Goal: Information Seeking & Learning: Learn about a topic

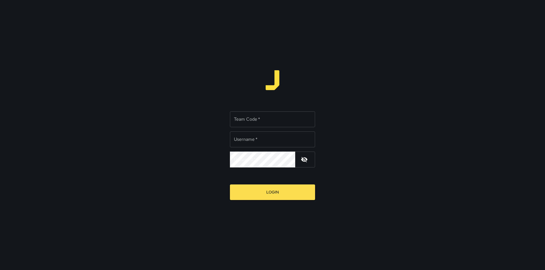
click at [274, 122] on input "Team Code   *" at bounding box center [272, 119] width 85 height 16
type input "****"
click at [271, 143] on input "Username   *" at bounding box center [272, 140] width 85 height 16
type input "********"
click at [296, 141] on input "********" at bounding box center [272, 140] width 85 height 16
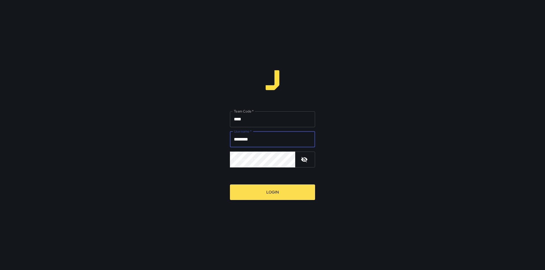
click at [281, 120] on input "****" at bounding box center [272, 119] width 85 height 16
click at [230, 185] on button "Login" at bounding box center [272, 193] width 85 height 16
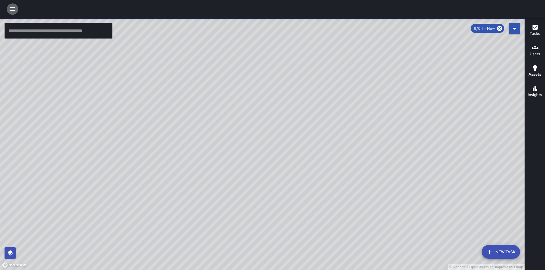
click at [9, 9] on icon "button" at bounding box center [12, 9] width 7 height 7
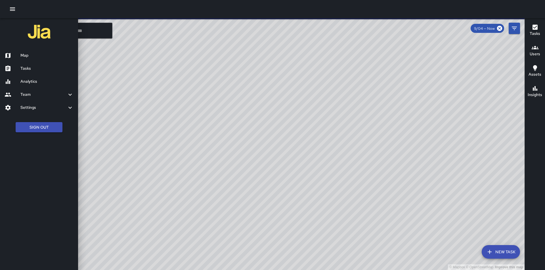
click at [26, 80] on h6 "Analytics" at bounding box center [46, 82] width 53 height 6
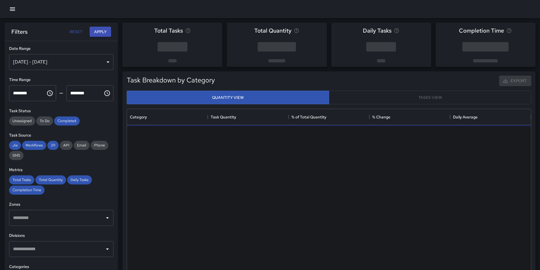
scroll to position [165, 400]
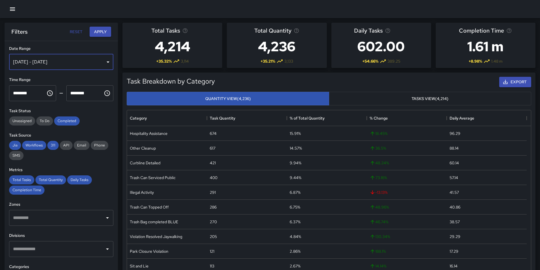
click at [102, 61] on div "[DATE] - [DATE]" at bounding box center [61, 62] width 104 height 16
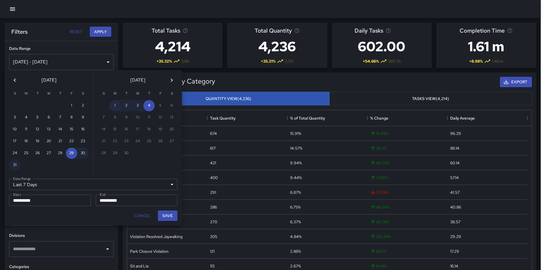
click at [116, 104] on button "1" at bounding box center [114, 105] width 11 height 11
type input "******"
type input "**********"
click at [111, 204] on input "**********" at bounding box center [135, 200] width 78 height 11
click at [114, 104] on button "1" at bounding box center [114, 105] width 11 height 11
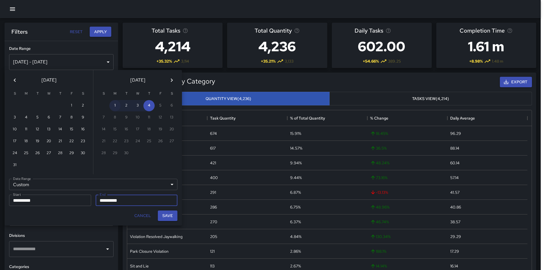
type input "**********"
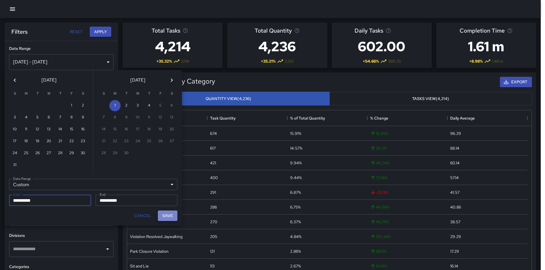
click at [163, 216] on button "Save" at bounding box center [168, 216] width 20 height 10
type input "**********"
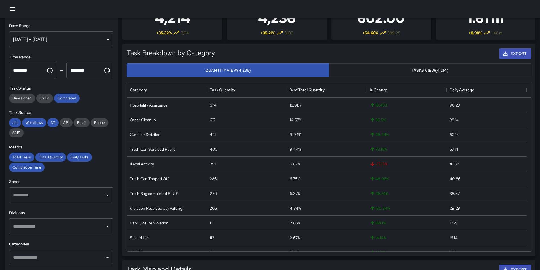
scroll to position [0, 0]
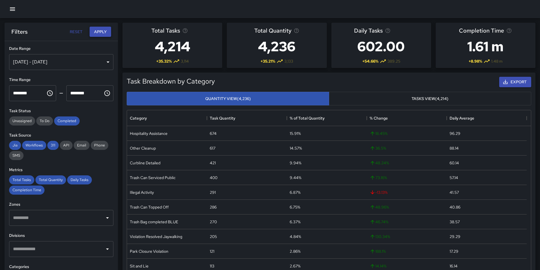
click at [98, 30] on button "Apply" at bounding box center [101, 32] width 22 height 10
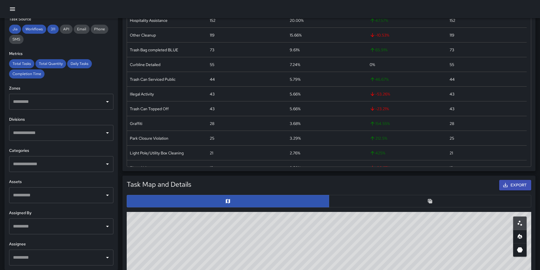
scroll to position [113, 0]
click at [104, 259] on button "Open" at bounding box center [108, 258] width 8 height 8
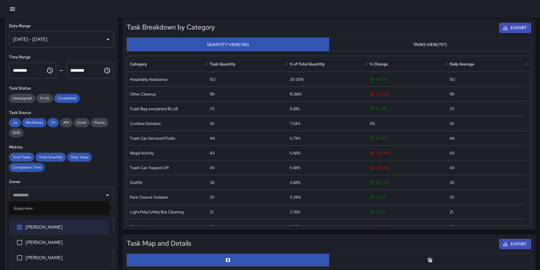
scroll to position [0, 0]
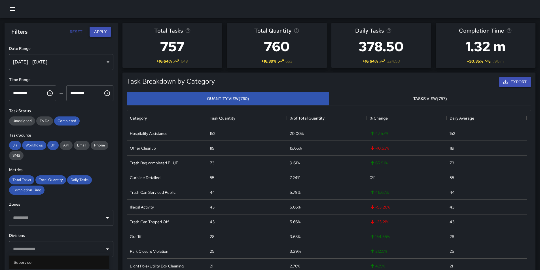
click at [98, 35] on button "Apply" at bounding box center [101, 32] width 22 height 10
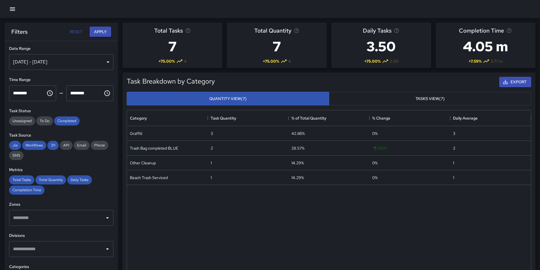
click at [396, 98] on button "Tasks View (7)" at bounding box center [430, 99] width 203 height 14
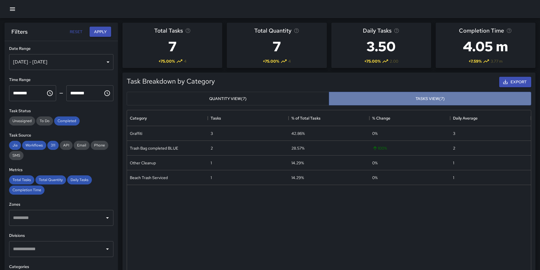
click at [409, 97] on button "Tasks View (7)" at bounding box center [430, 99] width 203 height 14
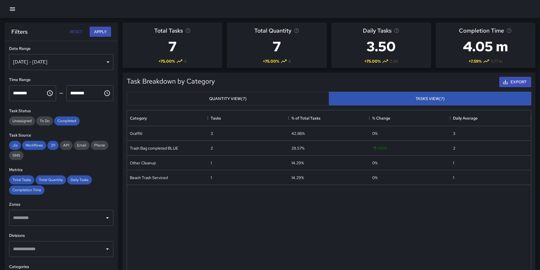
click at [244, 100] on button "Quantity View (7)" at bounding box center [228, 99] width 203 height 14
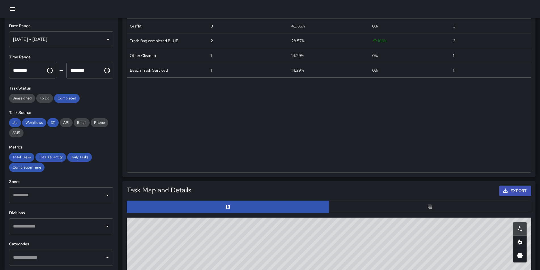
scroll to position [170, 0]
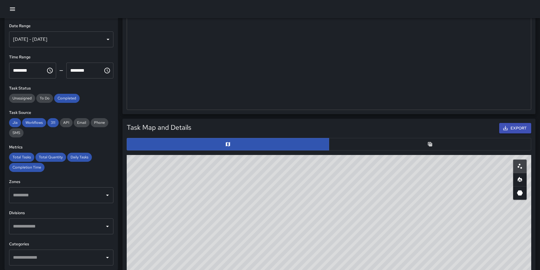
click at [430, 146] on icon "Table" at bounding box center [430, 144] width 4 height 4
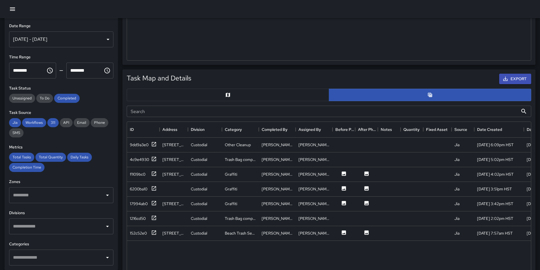
scroll to position [227, 0]
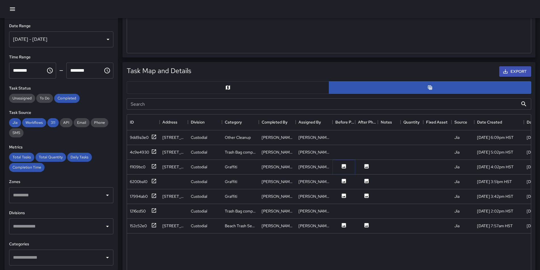
click at [344, 166] on icon at bounding box center [344, 166] width 4 height 4
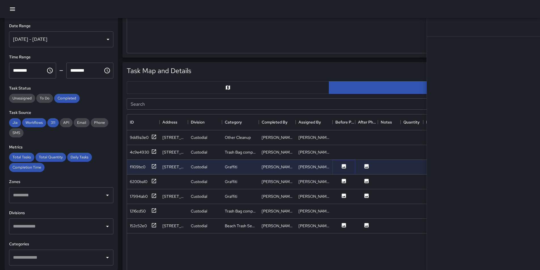
click at [344, 166] on icon at bounding box center [344, 166] width 4 height 4
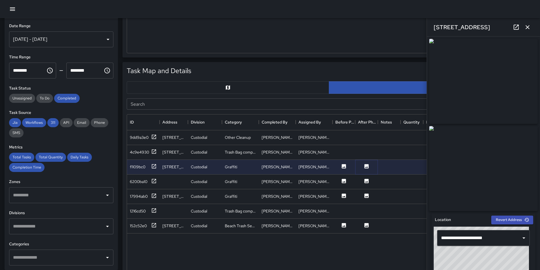
click at [362, 165] on button at bounding box center [366, 167] width 17 height 7
click at [368, 182] on icon at bounding box center [367, 181] width 4 height 4
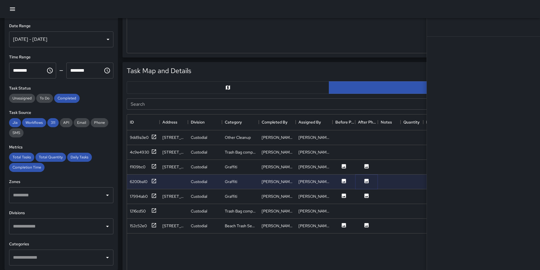
click at [368, 182] on icon at bounding box center [367, 181] width 4 height 4
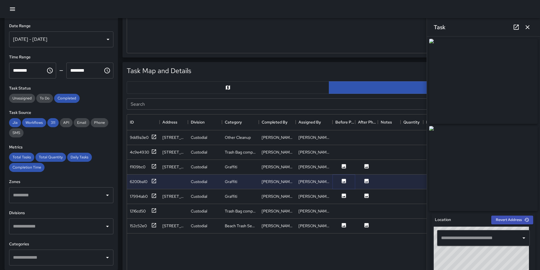
click at [338, 180] on button at bounding box center [344, 181] width 17 height 7
click at [344, 196] on icon at bounding box center [344, 196] width 4 height 4
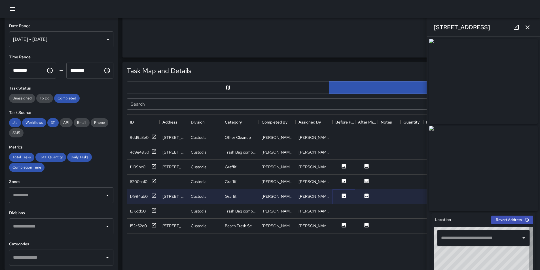
type input "**********"
click at [368, 195] on icon at bounding box center [367, 196] width 4 height 4
click at [368, 227] on icon at bounding box center [367, 226] width 6 height 6
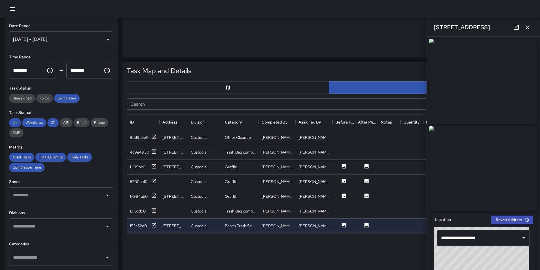
click at [528, 25] on icon "button" at bounding box center [527, 27] width 7 height 7
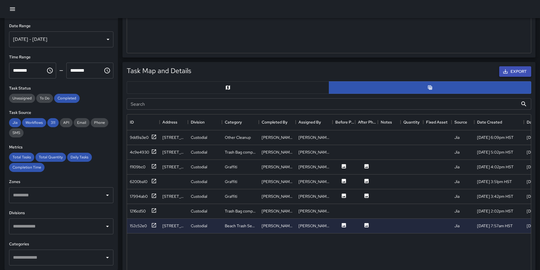
click at [519, 70] on button "Export" at bounding box center [515, 71] width 32 height 10
click at [343, 167] on icon at bounding box center [344, 166] width 4 height 4
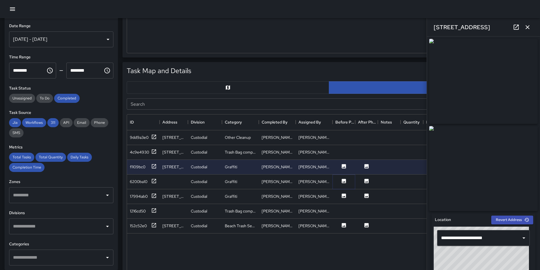
click at [344, 180] on icon at bounding box center [344, 181] width 4 height 4
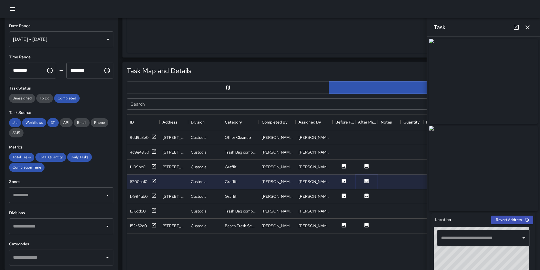
click at [363, 180] on button at bounding box center [366, 181] width 17 height 7
click at [346, 168] on icon at bounding box center [344, 166] width 4 height 4
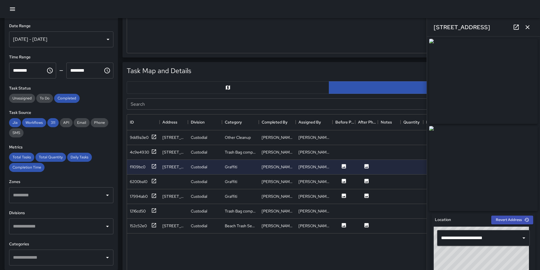
click at [400, 251] on div "9dd9a3e0 273 Beach Walk Custodial Other Cleanup [PERSON_NAME] [PERSON_NAME] Jia…" at bounding box center [378, 227] width 503 height 195
click at [343, 179] on icon at bounding box center [344, 181] width 4 height 4
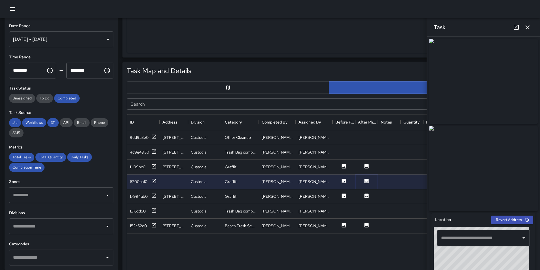
click at [368, 180] on icon at bounding box center [367, 181] width 4 height 4
click at [345, 195] on icon at bounding box center [344, 196] width 4 height 4
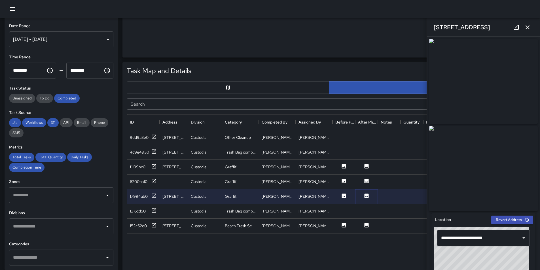
click at [368, 195] on icon at bounding box center [367, 196] width 4 height 4
click at [343, 224] on icon at bounding box center [344, 225] width 4 height 4
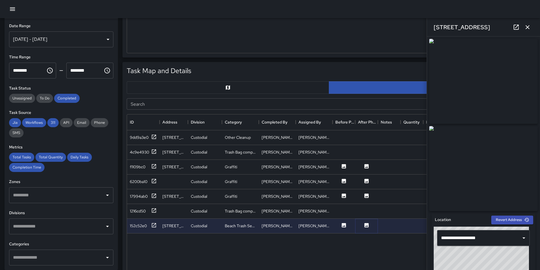
click at [368, 223] on icon at bounding box center [367, 225] width 4 height 4
click at [367, 198] on icon at bounding box center [367, 196] width 4 height 4
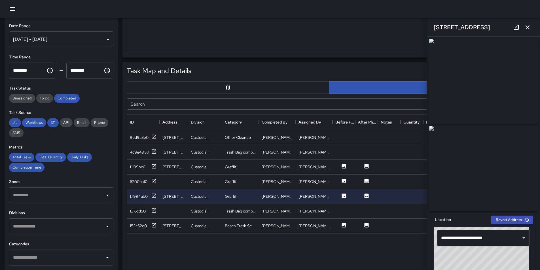
click at [529, 87] on img at bounding box center [483, 81] width 109 height 85
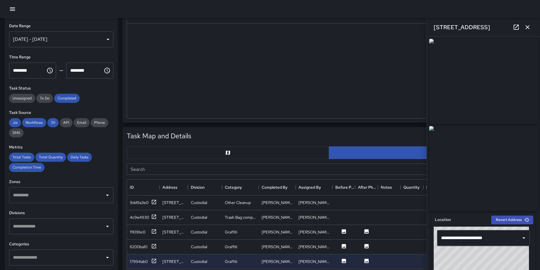
scroll to position [170, 0]
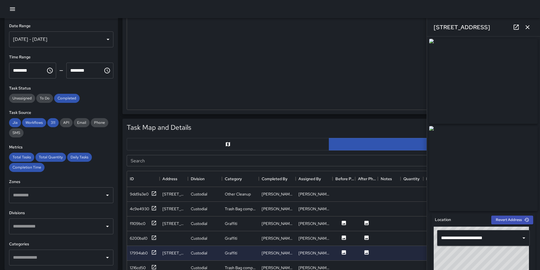
click at [530, 27] on icon "button" at bounding box center [527, 27] width 7 height 7
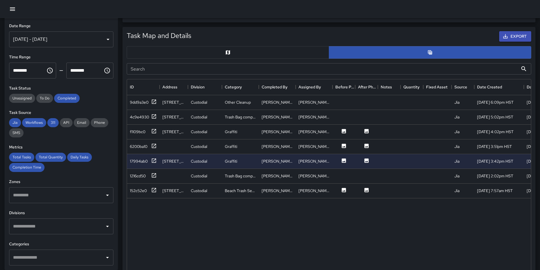
scroll to position [227, 0]
